Goal: Transaction & Acquisition: Book appointment/travel/reservation

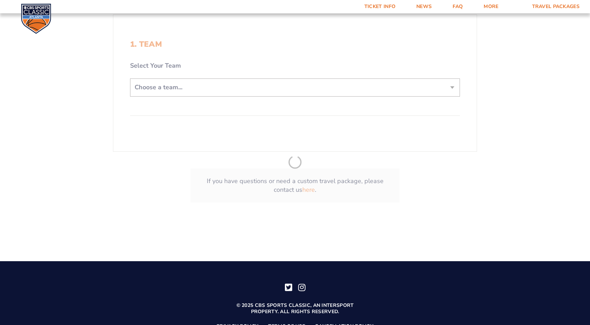
scroll to position [209, 0]
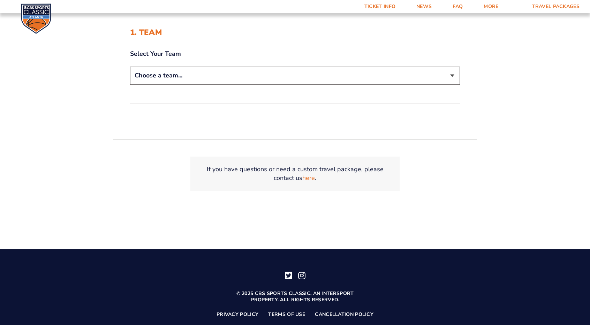
click at [448, 74] on select "Choose a team... [US_STATE] Wildcats [US_STATE] State Buckeyes [US_STATE] Tar H…" at bounding box center [295, 76] width 330 height 18
select select "12956"
click at [130, 67] on select "Choose a team... [US_STATE] Wildcats [US_STATE] State Buckeyes [US_STATE] Tar H…" at bounding box center [295, 76] width 330 height 18
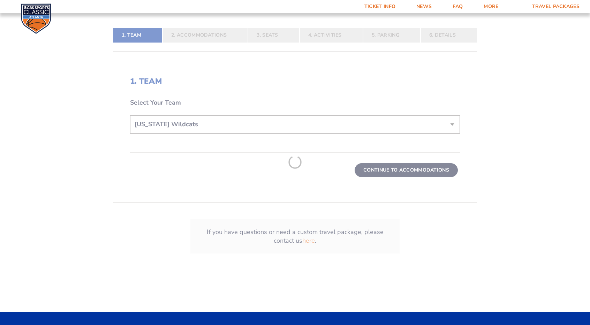
scroll to position [258, 0]
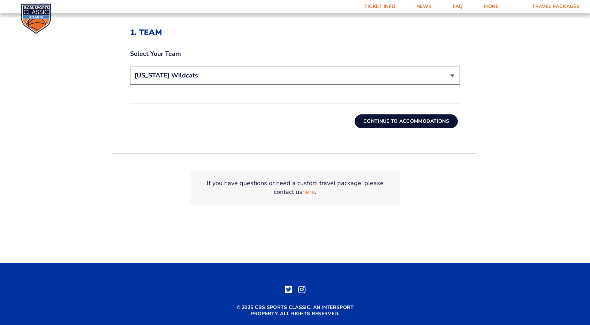
click at [393, 119] on button "Continue To Accommodations" at bounding box center [406, 121] width 103 height 14
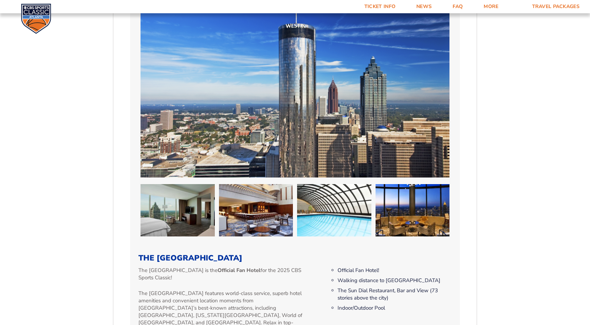
scroll to position [397, 0]
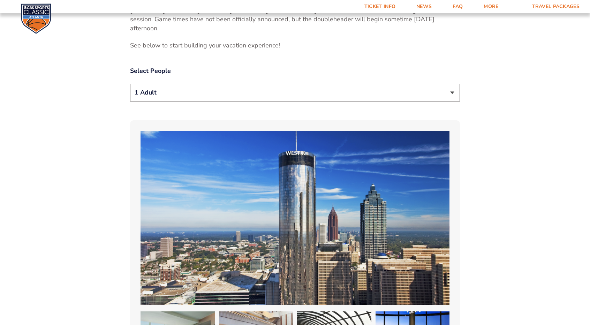
click at [456, 92] on select "1 Adult 2 Adults 3 Adults 4 Adults 2 Adults + 1 Child 2 Adults + 2 Children 2 A…" at bounding box center [295, 93] width 330 height 18
click at [364, 67] on label "Select People" at bounding box center [295, 71] width 330 height 9
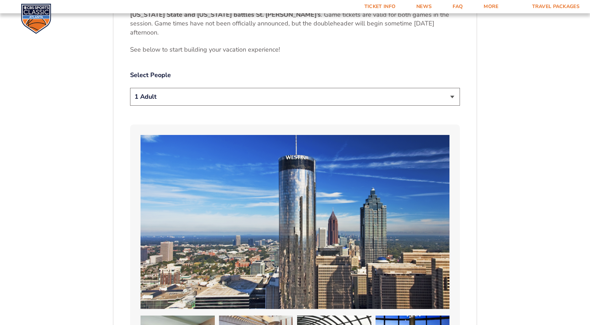
scroll to position [432, 0]
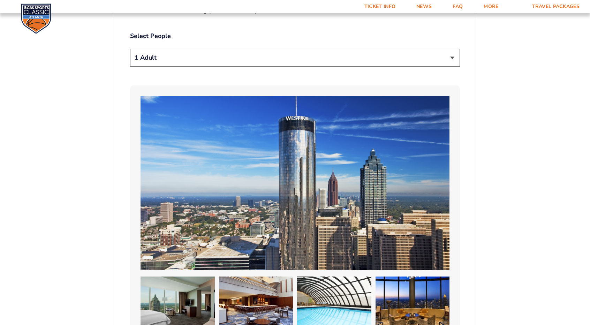
click at [455, 57] on select "1 Adult 2 Adults 3 Adults 4 Adults 2 Adults + 1 Child 2 Adults + 2 Children 2 A…" at bounding box center [295, 58] width 330 height 18
select select "2 Adults"
click at [130, 49] on select "1 Adult 2 Adults 3 Adults 4 Adults 2 Adults + 1 Child 2 Adults + 2 Children 2 A…" at bounding box center [295, 58] width 330 height 18
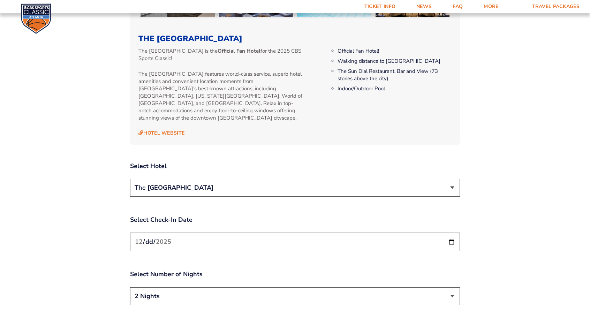
scroll to position [746, 0]
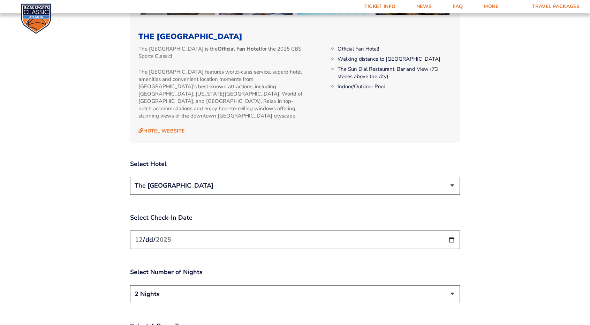
click at [454, 177] on select "The [GEOGRAPHIC_DATA]" at bounding box center [295, 186] width 330 height 18
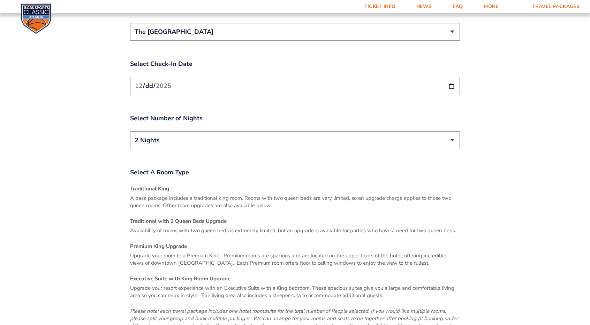
scroll to position [921, 0]
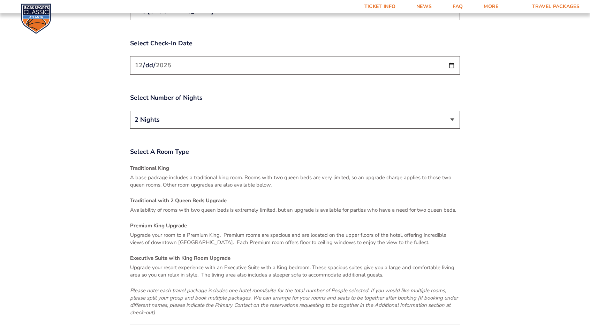
click at [454, 111] on select "2 Nights 3 Nights" at bounding box center [295, 120] width 330 height 18
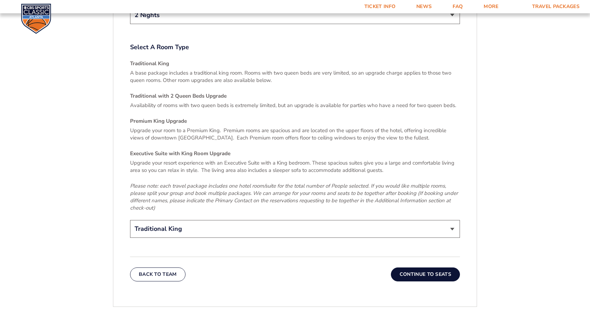
scroll to position [1025, 0]
click at [422, 267] on button "Continue To Seats" at bounding box center [425, 274] width 69 height 14
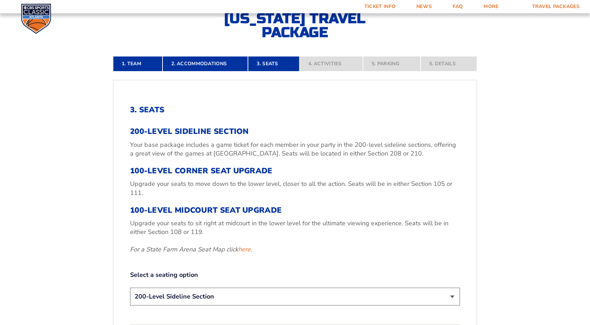
scroll to position [188, 0]
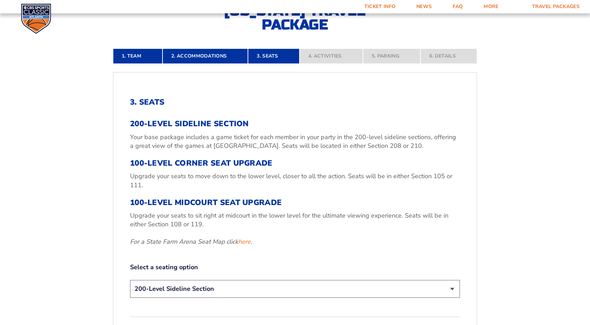
click at [197, 245] on em "For a State Farm Arena Seat Map click here ." at bounding box center [191, 241] width 122 height 8
click at [190, 206] on h3 "100-Level Midcourt Seat Upgrade" at bounding box center [295, 202] width 330 height 9
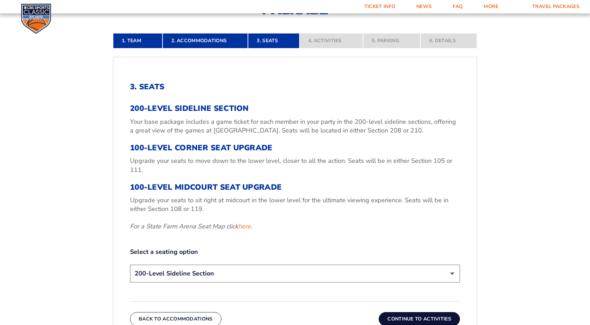
scroll to position [244, 0]
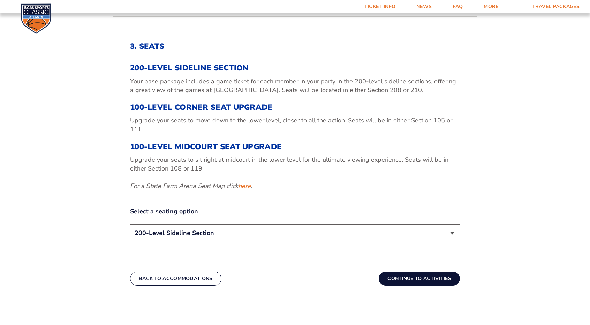
click at [459, 231] on select "200-Level Sideline Section 100-Level Corner Seat Upgrade (+$120 per person) 100…" at bounding box center [295, 233] width 330 height 18
select select "100-Level Midcourt Seat Upgrade"
click at [130, 224] on select "200-Level Sideline Section 100-Level Corner Seat Upgrade (+$120 per person) 100…" at bounding box center [295, 233] width 330 height 18
click at [414, 276] on button "Continue To Activities" at bounding box center [419, 279] width 81 height 14
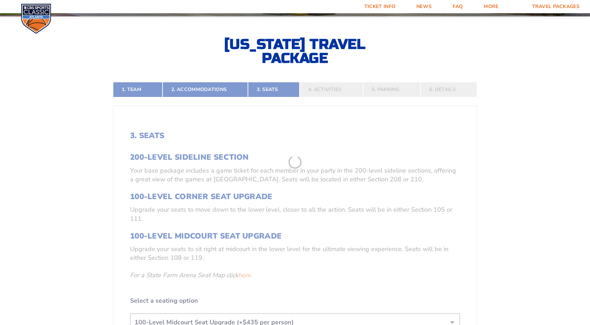
scroll to position [153, 0]
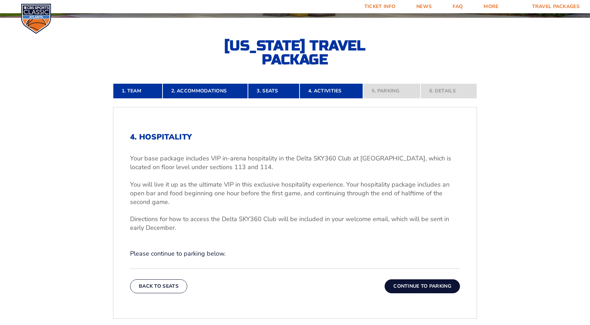
click at [410, 283] on button "Continue To Parking" at bounding box center [422, 286] width 75 height 14
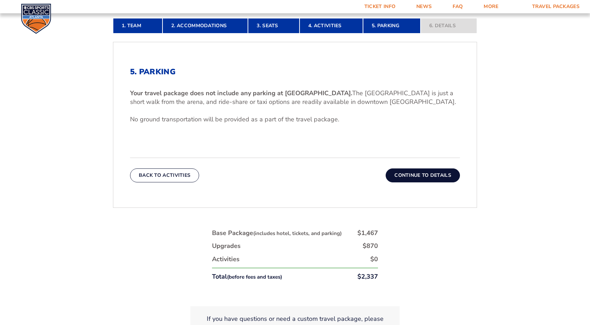
scroll to position [258, 0]
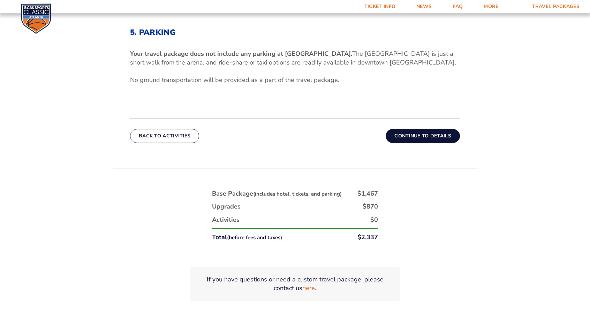
click at [427, 134] on button "Continue To Details" at bounding box center [423, 136] width 74 height 14
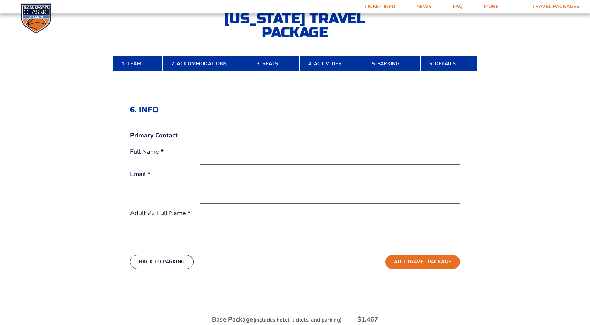
scroll to position [105, 0]
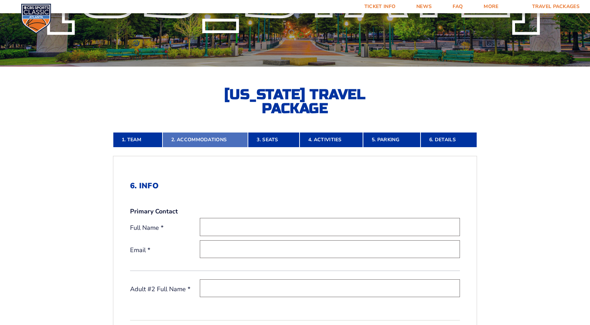
click at [209, 139] on link "2. Accommodations" at bounding box center [204, 139] width 85 height 15
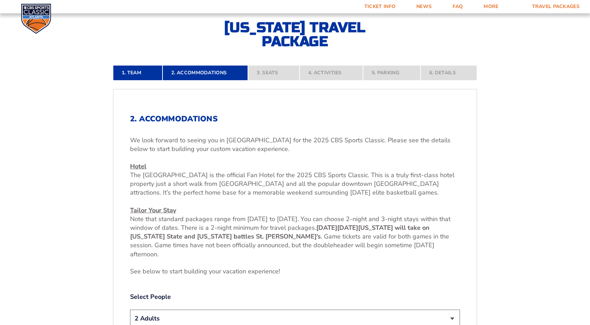
scroll to position [188, 0]
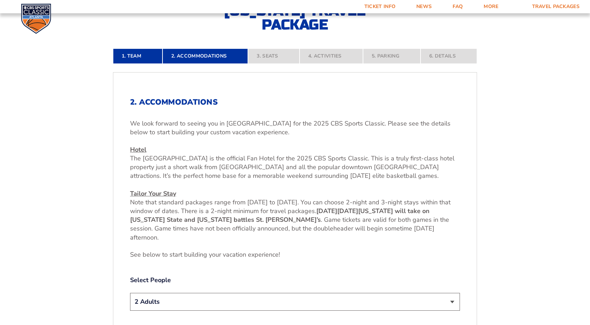
click at [268, 54] on nav "1. Team 2. Accommodations 3. Seats 4. Activities 5. Parking 6. Details" at bounding box center [295, 55] width 364 height 15
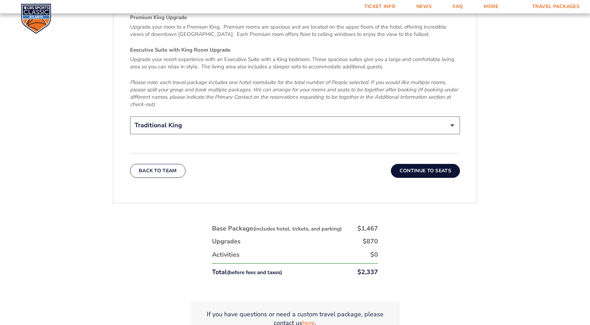
scroll to position [1130, 0]
click at [426, 163] on button "Continue To Seats" at bounding box center [425, 170] width 69 height 14
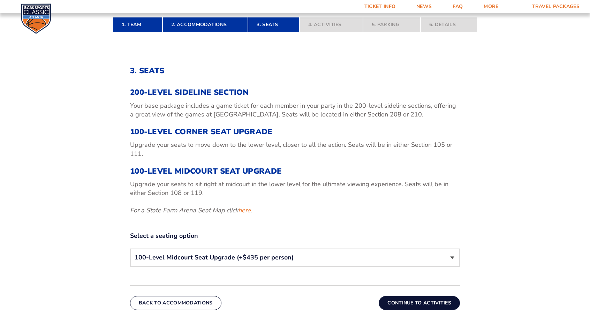
scroll to position [223, 0]
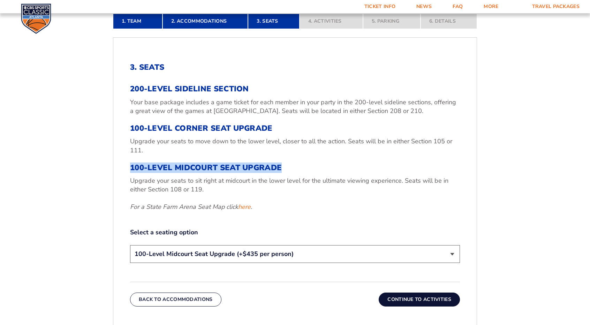
drag, startPoint x: 285, startPoint y: 168, endPoint x: 140, endPoint y: 164, distance: 144.4
click at [134, 169] on h3 "100-Level Midcourt Seat Upgrade" at bounding box center [295, 167] width 330 height 9
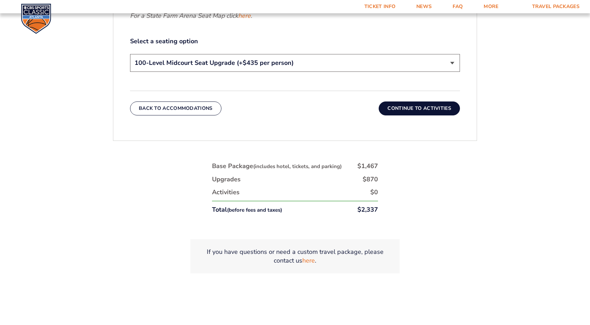
scroll to position [328, 0]
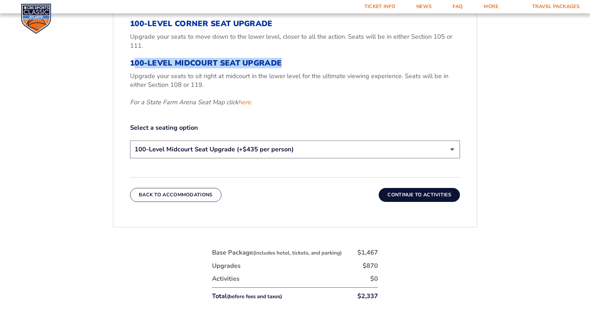
click at [431, 196] on button "Continue To Activities" at bounding box center [419, 195] width 81 height 14
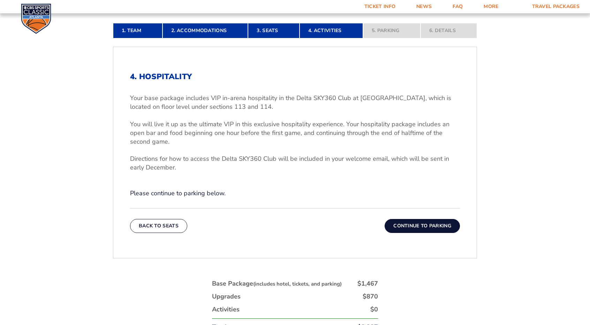
scroll to position [153, 0]
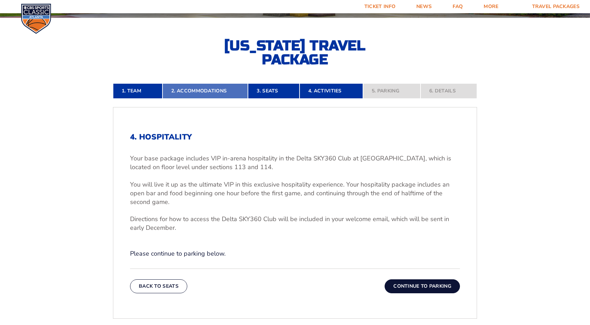
click at [198, 90] on link "2. Accommodations" at bounding box center [204, 90] width 85 height 15
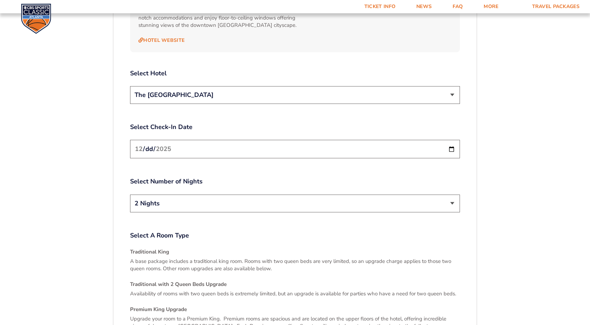
scroll to position [886, 0]
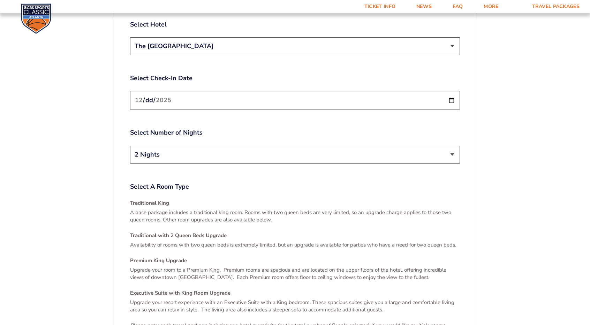
click at [451, 147] on select "2 Nights 3 Nights" at bounding box center [295, 155] width 330 height 18
click at [130, 146] on select "2 Nights 3 Nights" at bounding box center [295, 155] width 330 height 18
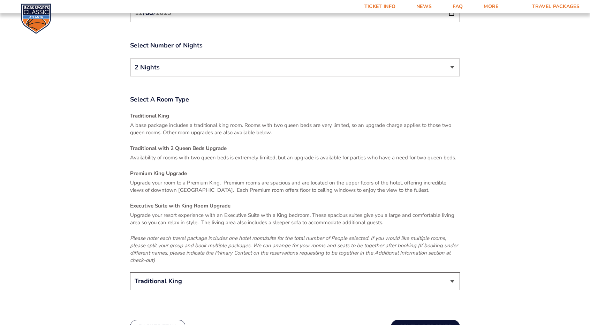
scroll to position [1060, 0]
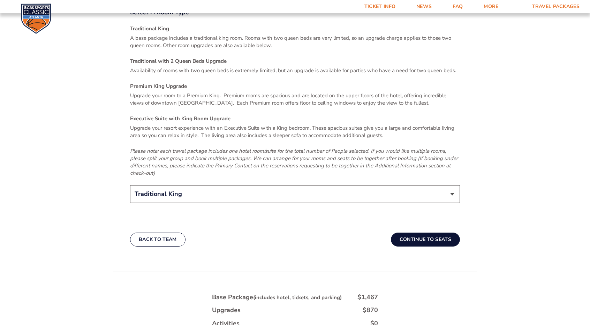
click at [453, 185] on select "Traditional King Traditional with 2 Queen Beds Upgrade (+$45 per night) Premium…" at bounding box center [295, 194] width 330 height 18
select select "Traditional with 2 Queen Beds Upgrade"
click at [130, 185] on select "Traditional King Traditional with 2 Queen Beds Upgrade (+$45 per night) Premium…" at bounding box center [295, 194] width 330 height 18
click at [429, 233] on button "Continue To Seats" at bounding box center [425, 240] width 69 height 14
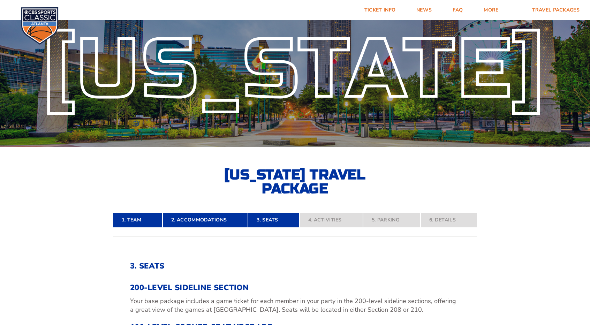
scroll to position [0, 0]
